Goal: Transaction & Acquisition: Book appointment/travel/reservation

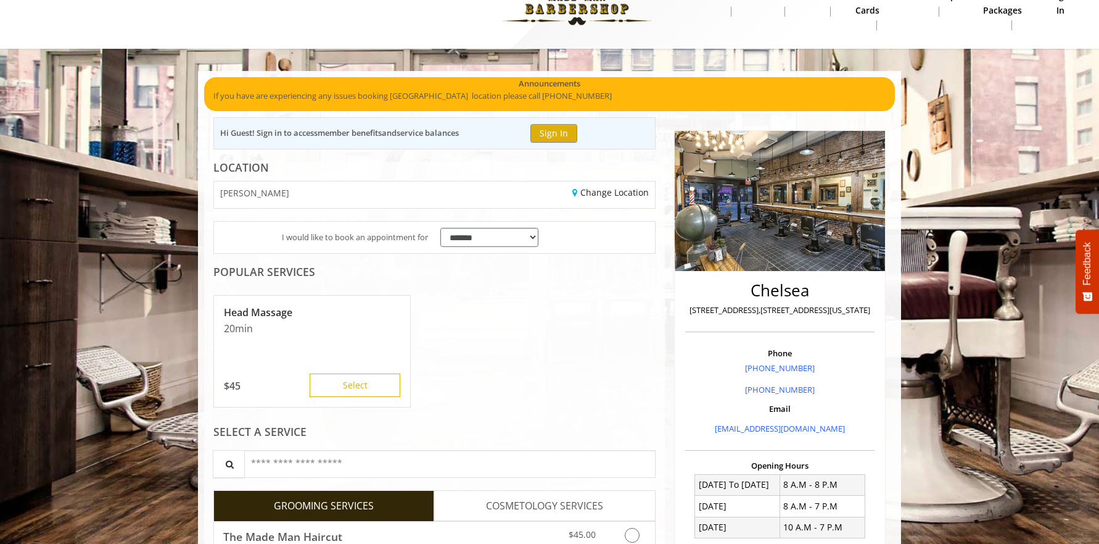
scroll to position [84, 0]
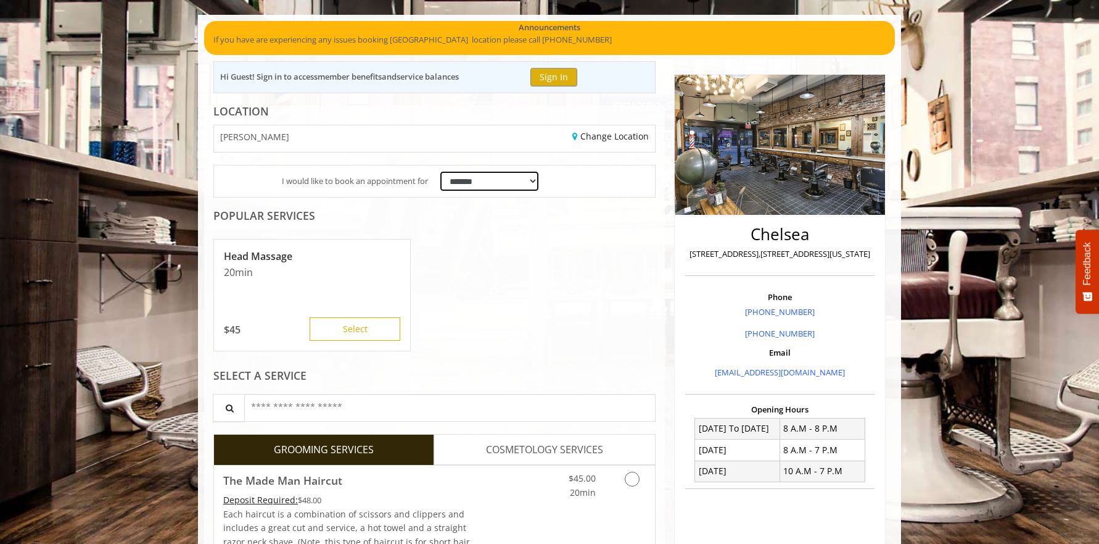
click at [500, 183] on select "**********" at bounding box center [490, 181] width 98 height 19
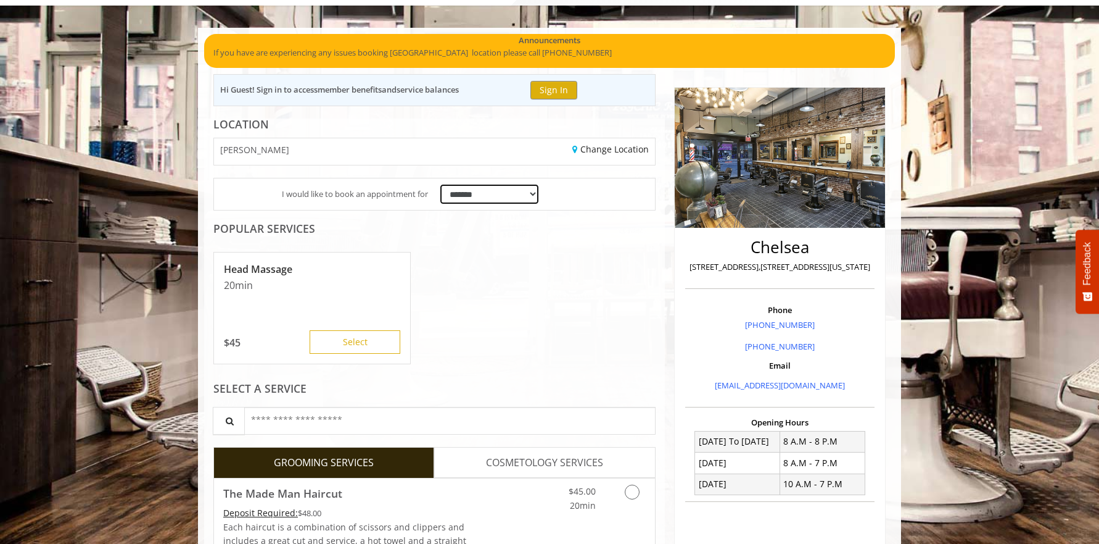
scroll to position [109, 0]
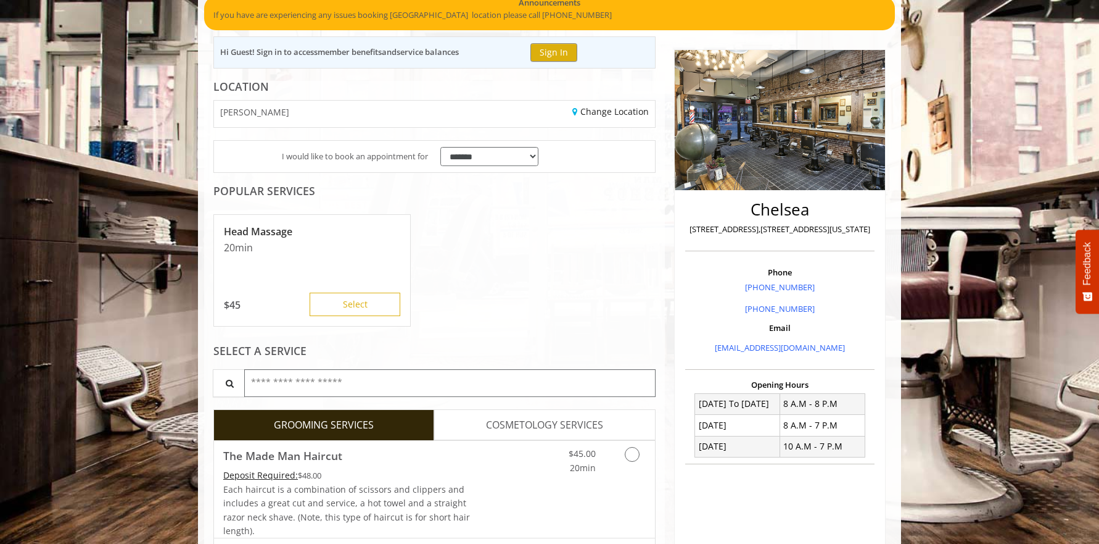
click at [444, 385] on input "text" at bounding box center [450, 383] width 412 height 28
click at [507, 322] on div "Head Massage 20 min $ 45 Select" at bounding box center [434, 270] width 442 height 123
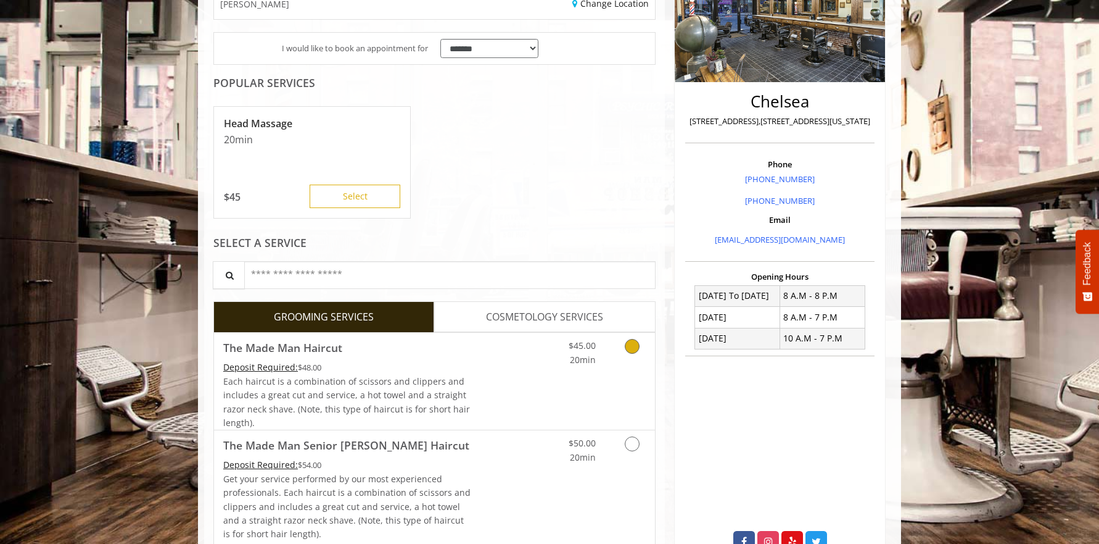
click at [516, 387] on link "Discounted Price" at bounding box center [507, 381] width 73 height 97
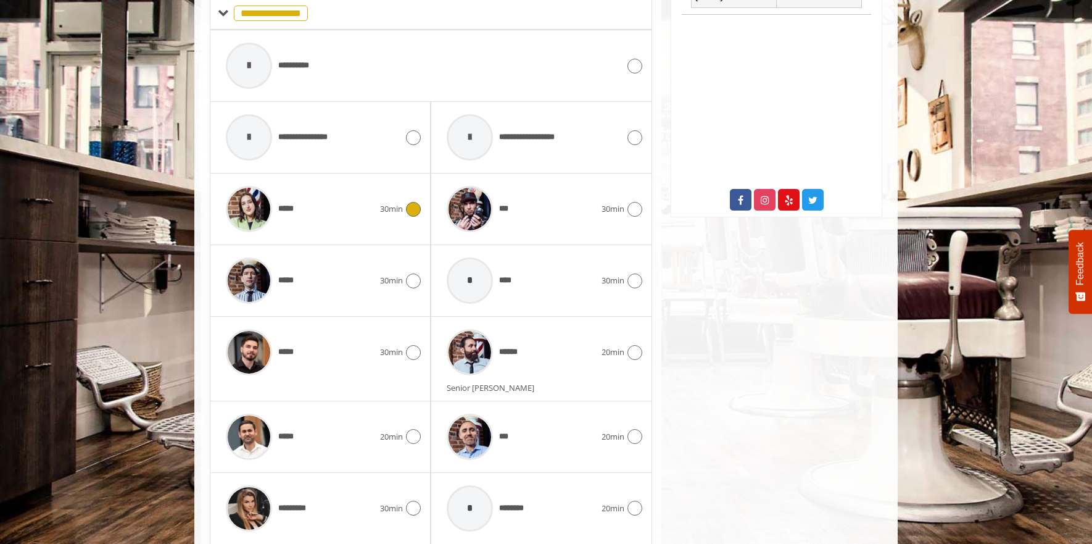
scroll to position [619, 0]
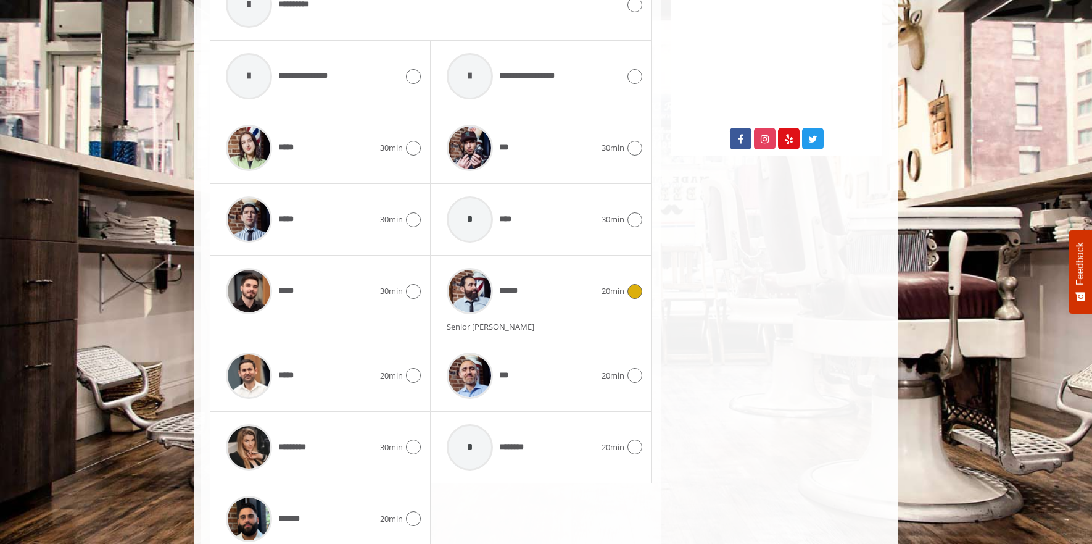
click at [525, 291] on div "******" at bounding box center [521, 291] width 160 height 59
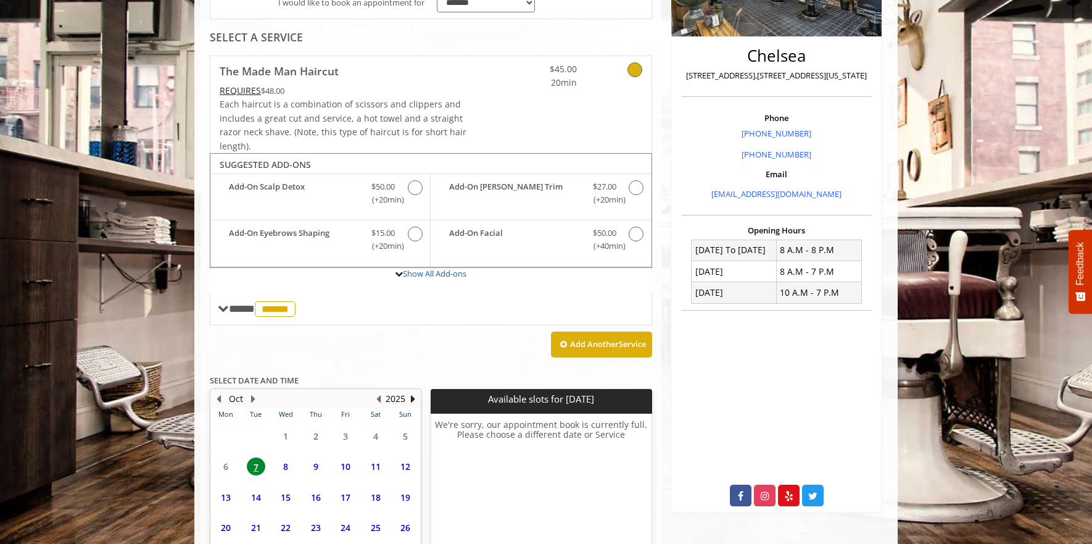
scroll to position [361, 0]
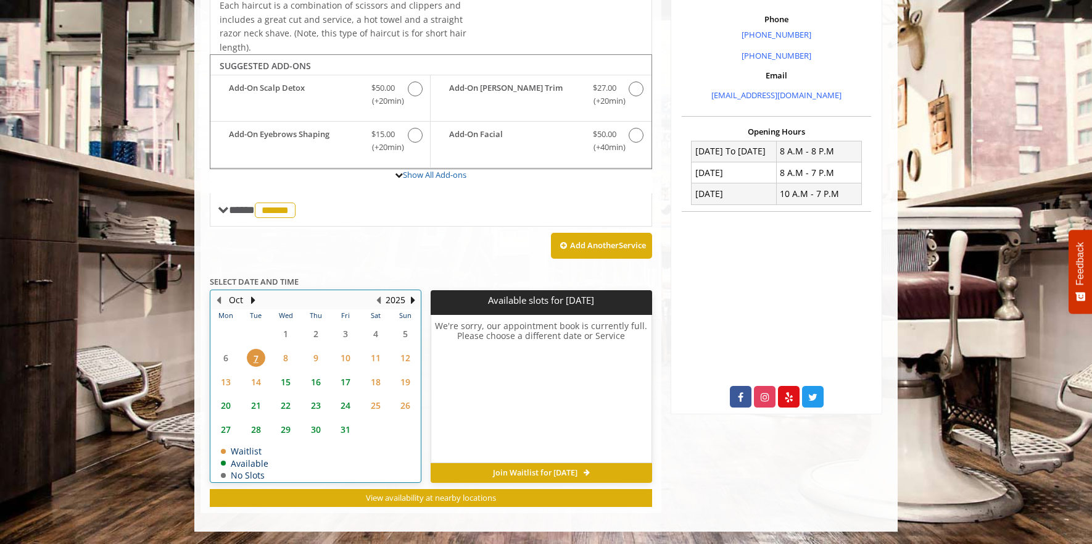
click at [228, 362] on table "Mon Tue Wed Thu Fri Sat Sun 29 30 1 2 3 4 5 6 7 8 9 10 11 12 13 14 15 16 17 18 …" at bounding box center [315, 395] width 209 height 172
click at [227, 358] on table "Mon Tue Wed Thu Fri Sat Sun 29 30 1 2 3 4 5 6 7 8 9 10 11 12 13 14 15 16 17 18 …" at bounding box center [315, 395] width 209 height 172
click at [257, 359] on span "7" at bounding box center [256, 358] width 19 height 18
click at [434, 255] on div "Add Another Service" at bounding box center [431, 245] width 442 height 38
click at [284, 358] on span "8" at bounding box center [285, 358] width 19 height 18
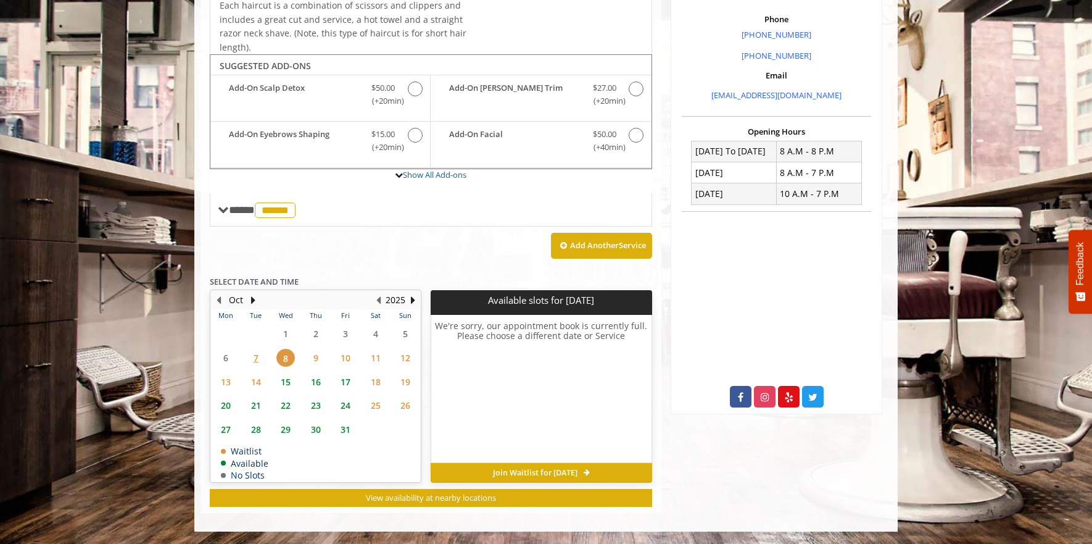
click at [315, 356] on span "9" at bounding box center [316, 358] width 19 height 18
click at [349, 362] on span "10" at bounding box center [345, 358] width 19 height 18
click at [381, 359] on span "11" at bounding box center [375, 358] width 19 height 18
click at [290, 384] on span "15" at bounding box center [285, 382] width 19 height 18
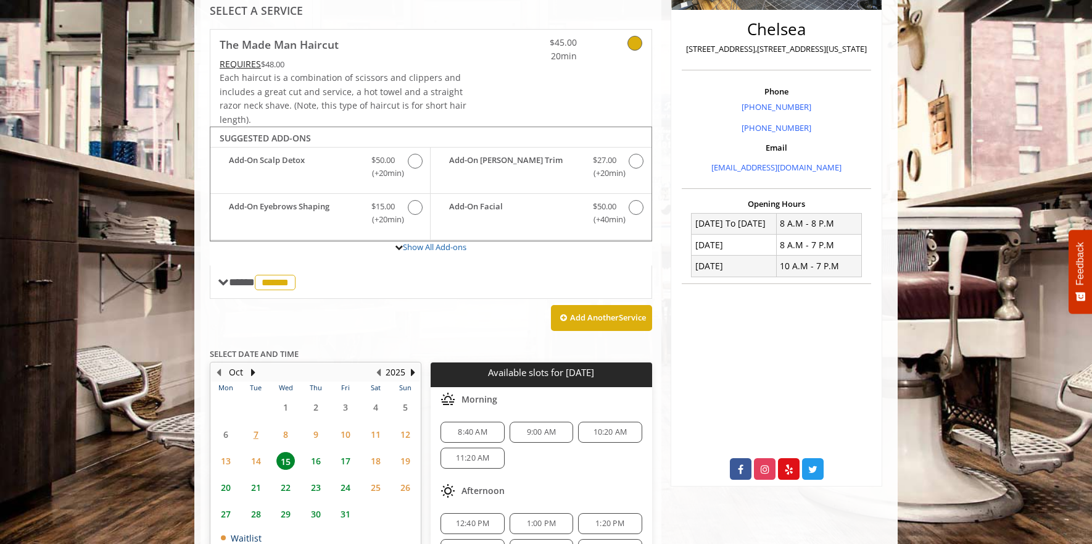
scroll to position [379, 0]
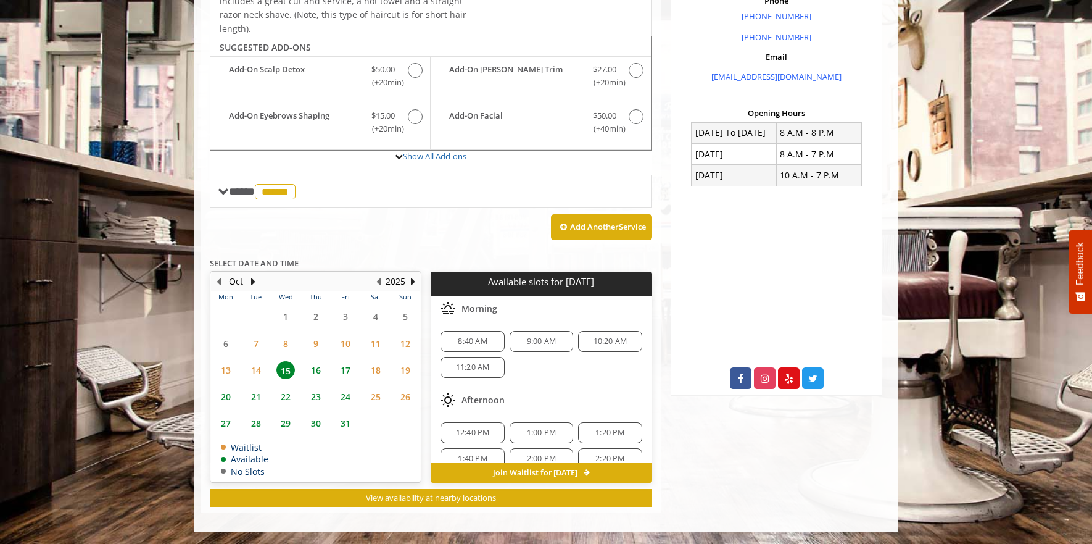
click at [367, 227] on div "Add Another Service" at bounding box center [431, 227] width 442 height 38
click at [253, 339] on span "7" at bounding box center [256, 343] width 19 height 18
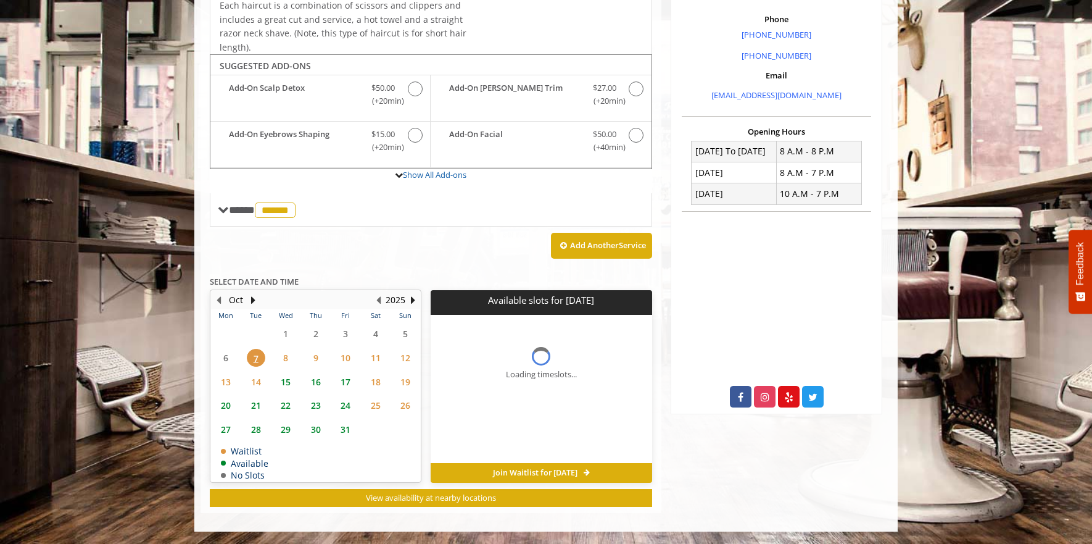
scroll to position [361, 0]
